Goal: Task Accomplishment & Management: Complete application form

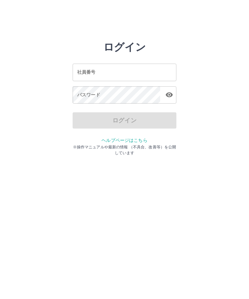
click at [82, 74] on div "社員番号 社員番号" at bounding box center [125, 72] width 104 height 17
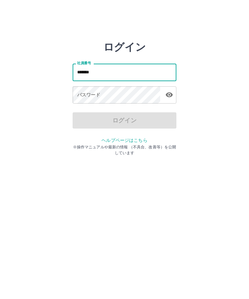
type input "*******"
click at [81, 95] on div "パスワード パスワード" at bounding box center [125, 95] width 104 height 18
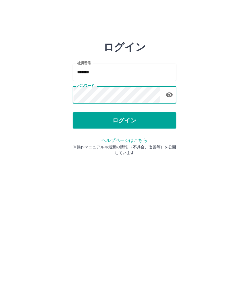
click at [127, 124] on button "ログイン" at bounding box center [125, 120] width 104 height 16
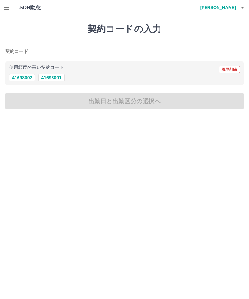
click at [56, 77] on button "41698001" at bounding box center [51, 78] width 26 height 8
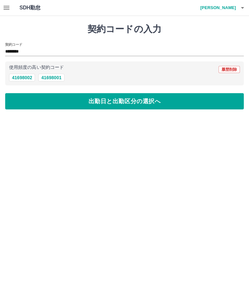
type input "********"
click at [128, 101] on button "出勤日と出勤区分の選択へ" at bounding box center [124, 101] width 239 height 16
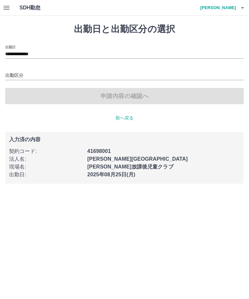
click at [22, 75] on input "出勤区分" at bounding box center [124, 76] width 239 height 8
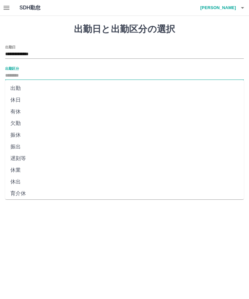
click at [23, 92] on li "出勤" at bounding box center [124, 88] width 239 height 12
type input "**"
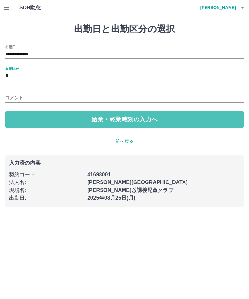
click at [84, 121] on button "始業・終業時刻の入力へ" at bounding box center [124, 119] width 239 height 16
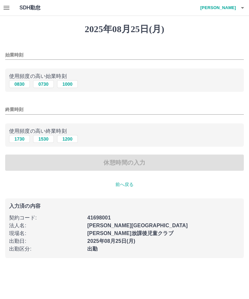
click at [17, 53] on input "始業時刻" at bounding box center [124, 54] width 239 height 9
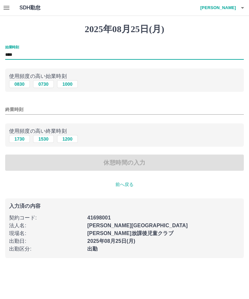
type input "****"
click at [13, 107] on input "終業時刻" at bounding box center [124, 109] width 239 height 9
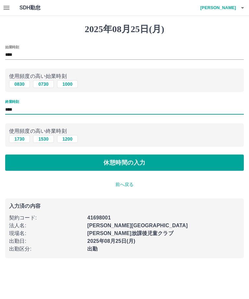
type input "****"
click at [121, 164] on button "休憩時間の入力" at bounding box center [124, 162] width 239 height 16
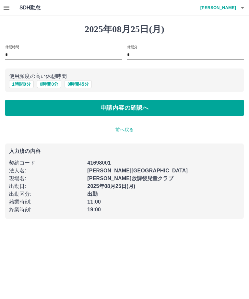
click at [25, 85] on button "1 時間 0 分" at bounding box center [21, 84] width 25 height 8
type input "*"
click at [116, 110] on button "申請内容の確認へ" at bounding box center [124, 108] width 239 height 16
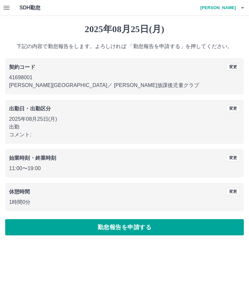
click at [124, 226] on button "勤怠報告を申請する" at bounding box center [124, 227] width 239 height 16
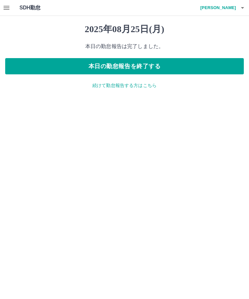
click at [134, 67] on button "本日の勤怠報告を終了する" at bounding box center [124, 66] width 239 height 16
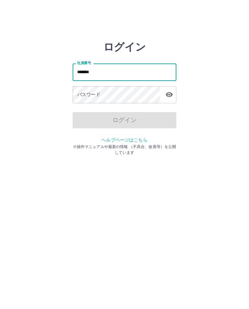
type input "*******"
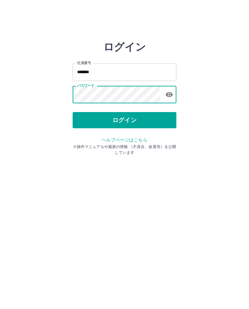
click at [164, 119] on button "ログイン" at bounding box center [125, 120] width 104 height 16
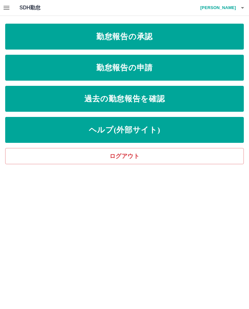
click at [173, 66] on link "勤怠報告の申請" at bounding box center [124, 68] width 239 height 26
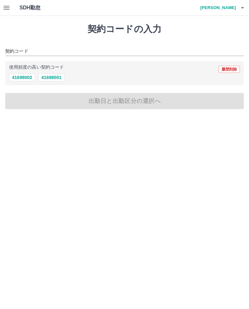
click at [62, 76] on button "41698001" at bounding box center [51, 78] width 26 height 8
type input "********"
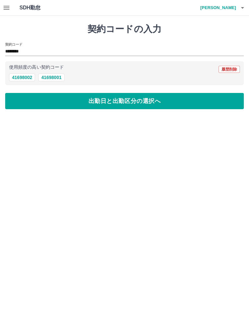
click at [139, 103] on button "出勤日と出勤区分の選択へ" at bounding box center [124, 101] width 239 height 16
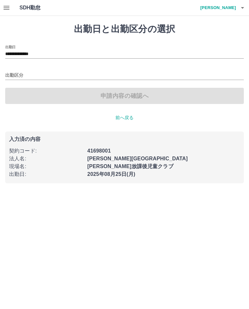
click at [14, 68] on div "出勤区分" at bounding box center [124, 73] width 239 height 14
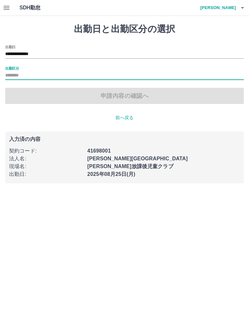
click at [33, 72] on input "出勤区分" at bounding box center [124, 76] width 239 height 8
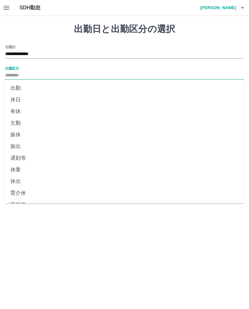
click at [20, 87] on li "出勤" at bounding box center [124, 88] width 239 height 12
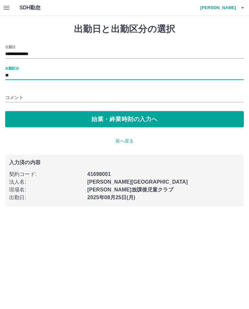
type input "**"
click at [137, 119] on button "始業・終業時刻の入力へ" at bounding box center [124, 119] width 239 height 16
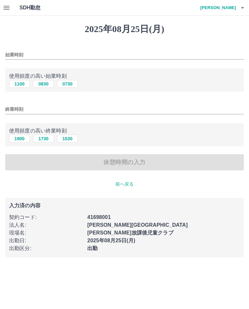
click at [23, 53] on input "始業時刻" at bounding box center [124, 54] width 239 height 9
type input "****"
click at [18, 107] on input "終業時刻" at bounding box center [124, 109] width 239 height 9
click at [21, 140] on button "1900" at bounding box center [19, 139] width 21 height 8
type input "****"
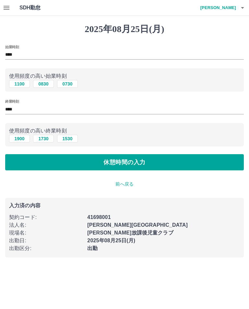
click at [135, 164] on button "休憩時間の入力" at bounding box center [124, 162] width 239 height 16
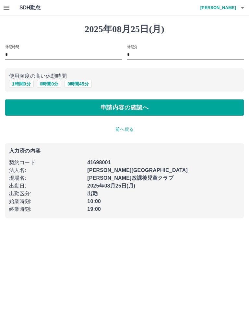
click at [26, 81] on button "1 時間 0 分" at bounding box center [21, 84] width 25 height 8
type input "*"
click at [118, 109] on button "申請内容の確認へ" at bounding box center [124, 108] width 239 height 16
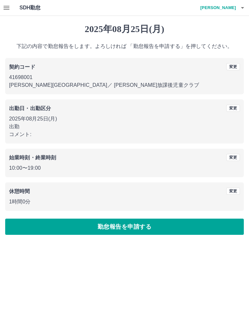
click at [136, 229] on button "勤怠報告を申請する" at bounding box center [124, 227] width 239 height 16
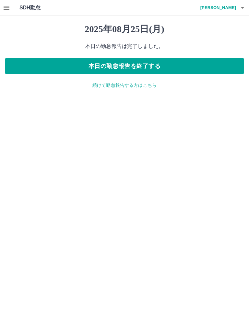
click at [136, 88] on p "続けて勤怠報告する方はこちら" at bounding box center [124, 85] width 239 height 7
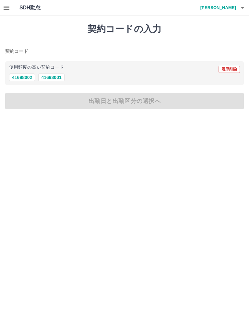
click at [230, 8] on h4 "佐藤　優子" at bounding box center [216, 8] width 39 height 16
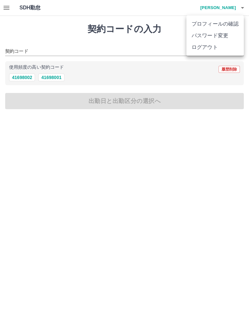
click at [208, 46] on li "ログアウト" at bounding box center [214, 47] width 57 height 12
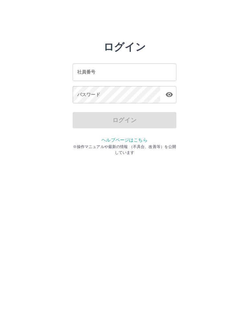
click at [139, 70] on input "社員番号" at bounding box center [125, 72] width 104 height 17
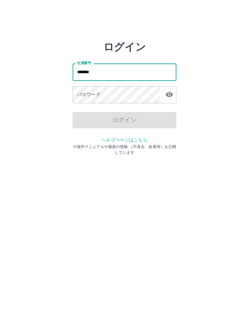
type input "*******"
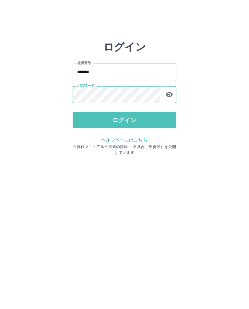
click at [152, 121] on button "ログイン" at bounding box center [125, 120] width 104 height 16
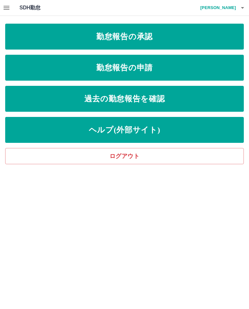
click at [173, 35] on link "勤怠報告の承認" at bounding box center [124, 37] width 239 height 26
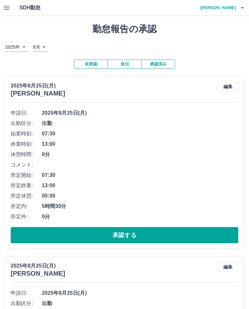
click at [134, 239] on button "承認する" at bounding box center [125, 235] width 228 height 16
click at [130, 234] on button "承認する" at bounding box center [125, 235] width 228 height 16
click at [126, 237] on button "承認する" at bounding box center [125, 235] width 228 height 16
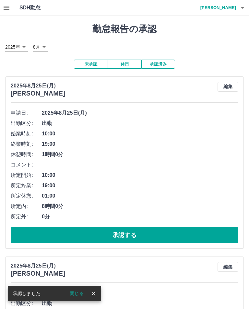
click at [123, 236] on button "承認する" at bounding box center [125, 235] width 228 height 16
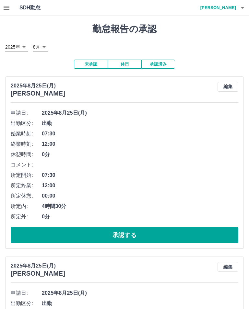
click at [131, 235] on button "承認する" at bounding box center [125, 235] width 228 height 16
click at [121, 237] on button "承認する" at bounding box center [125, 235] width 228 height 16
click at [114, 238] on button "承認する" at bounding box center [125, 235] width 228 height 16
click at [124, 236] on button "承認する" at bounding box center [125, 235] width 228 height 16
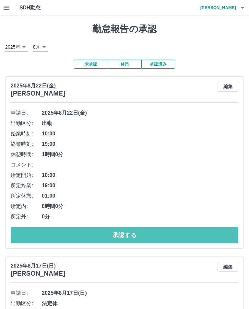
click at [125, 236] on button "承認する" at bounding box center [125, 235] width 228 height 16
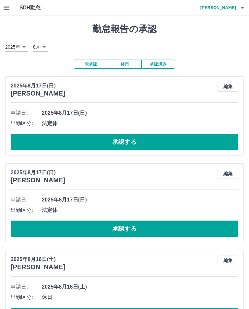
click at [140, 143] on button "承認する" at bounding box center [125, 142] width 228 height 16
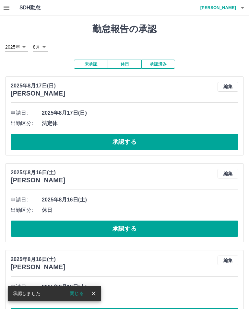
click at [131, 145] on button "承認する" at bounding box center [125, 142] width 228 height 16
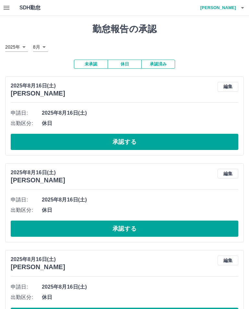
click at [129, 144] on button "承認する" at bounding box center [125, 142] width 228 height 16
click at [131, 145] on button "承認する" at bounding box center [125, 142] width 228 height 16
click at [135, 142] on button "承認する" at bounding box center [125, 142] width 228 height 16
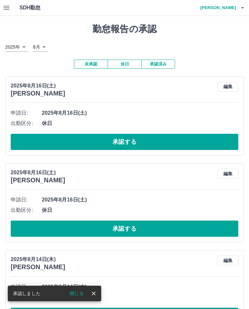
click at [133, 142] on button "承認する" at bounding box center [125, 142] width 228 height 16
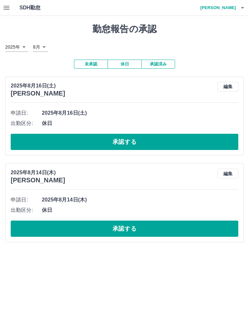
click at [147, 143] on button "承認する" at bounding box center [125, 142] width 228 height 16
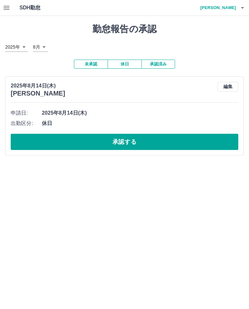
click at [141, 142] on button "承認する" at bounding box center [125, 142] width 228 height 16
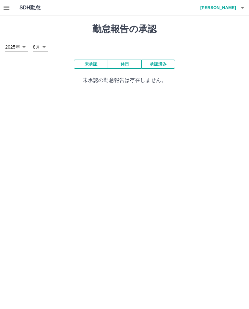
click at [229, 8] on h4 "佐藤　優子" at bounding box center [216, 8] width 39 height 16
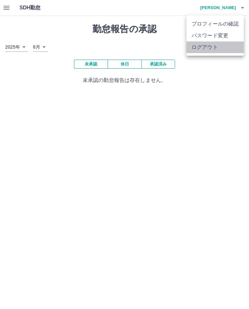
click at [210, 49] on li "ログアウト" at bounding box center [214, 47] width 57 height 12
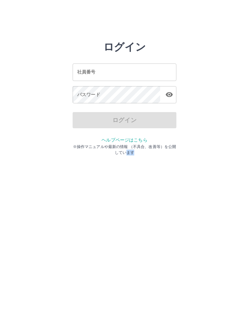
click at [161, 145] on html "ログイン 社員番号 社員番号 パスワード パスワード ログイン ヘルプページはこちら ※操作マニュアルや最新の情報 （不具合、改善等）を公開しています" at bounding box center [124, 72] width 249 height 145
click at [117, 73] on input "社員番号" at bounding box center [125, 72] width 104 height 17
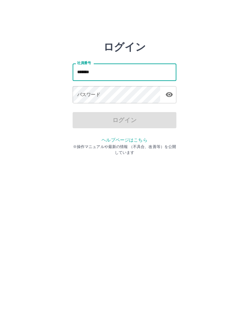
type input "*******"
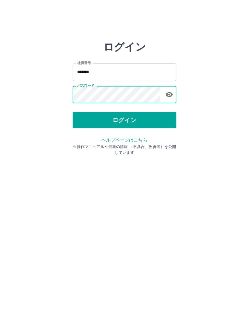
click at [144, 126] on button "ログイン" at bounding box center [125, 120] width 104 height 16
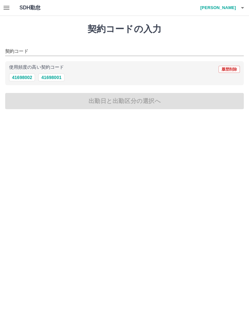
click at [63, 74] on button "41698001" at bounding box center [51, 78] width 26 height 8
type input "********"
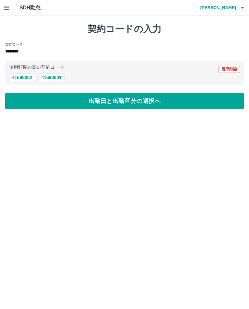
click at [55, 79] on button "41698001" at bounding box center [51, 78] width 26 height 8
click at [51, 78] on button "41698001" at bounding box center [51, 78] width 26 height 8
click at [129, 99] on button "出勤日と出勤区分の選択へ" at bounding box center [124, 101] width 239 height 16
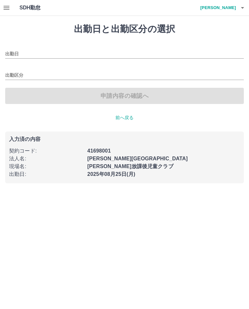
type input "**********"
click at [229, 7] on h4 "小林　文男" at bounding box center [216, 8] width 39 height 16
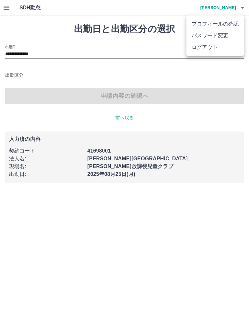
click at [16, 75] on div at bounding box center [124, 154] width 249 height 309
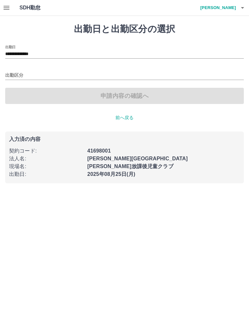
click at [14, 73] on input "出勤区分" at bounding box center [124, 76] width 239 height 8
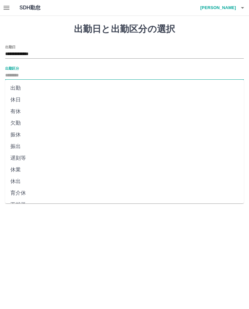
click at [19, 88] on li "出勤" at bounding box center [124, 88] width 239 height 12
type input "**"
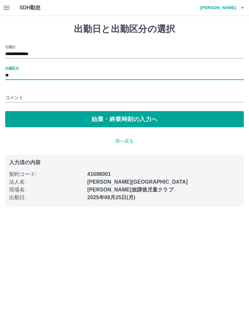
click at [132, 120] on button "始業・終業時刻の入力へ" at bounding box center [124, 119] width 239 height 16
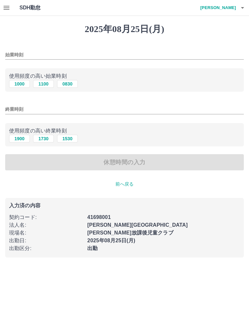
click at [46, 81] on button "1100" at bounding box center [43, 84] width 21 height 8
type input "****"
click at [20, 110] on input "終業時刻" at bounding box center [124, 109] width 239 height 9
click at [25, 137] on button "1900" at bounding box center [19, 139] width 21 height 8
type input "****"
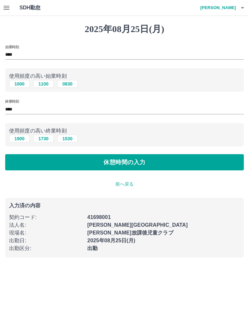
click at [139, 160] on button "休憩時間の入力" at bounding box center [124, 162] width 239 height 16
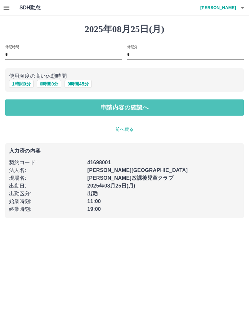
click at [145, 107] on button "申請内容の確認へ" at bounding box center [124, 108] width 239 height 16
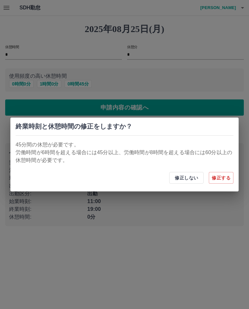
click at [177, 211] on div "終業時刻と休憩時間の修正をしますか？ 45分間の休憩が必要です。 労働時間が6時間を超える場合には45分以上、労働時間が8時間を超える場合には60分以上の休憩…" at bounding box center [124, 154] width 249 height 309
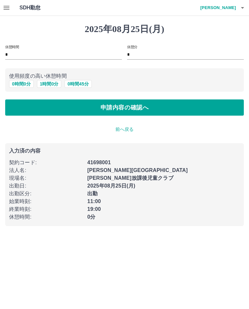
click at [50, 84] on button "1 時間 0 分" at bounding box center [49, 84] width 25 height 8
type input "*"
click at [163, 103] on button "申請内容の確認へ" at bounding box center [124, 108] width 239 height 16
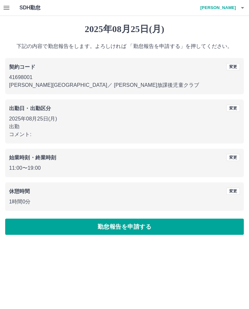
click at [149, 226] on button "勤怠報告を申請する" at bounding box center [124, 227] width 239 height 16
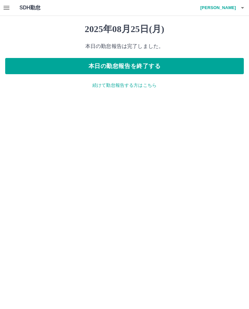
click at [175, 66] on button "本日の勤怠報告を終了する" at bounding box center [124, 66] width 239 height 16
